Goal: Information Seeking & Learning: Learn about a topic

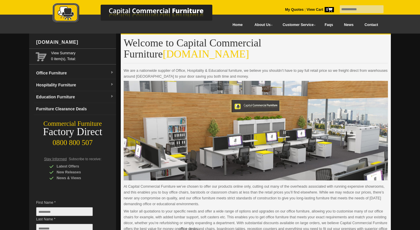
scroll to position [281, 0]
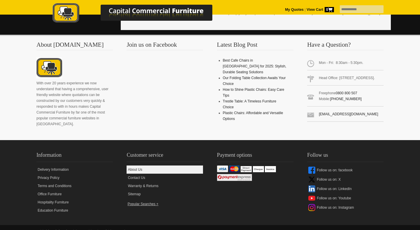
click at [136, 165] on link "About Us" at bounding box center [165, 169] width 76 height 8
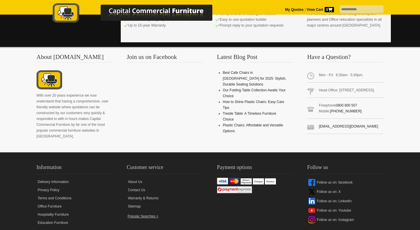
scroll to position [272, 0]
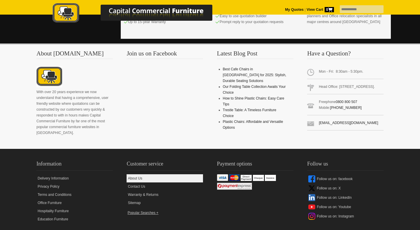
click at [134, 174] on link "About Us" at bounding box center [165, 178] width 76 height 8
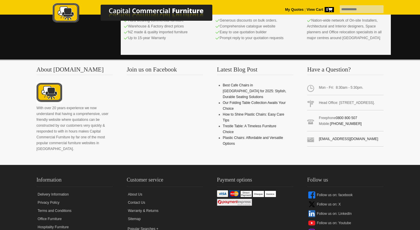
scroll to position [281, 0]
